Goal: Information Seeking & Learning: Find specific fact

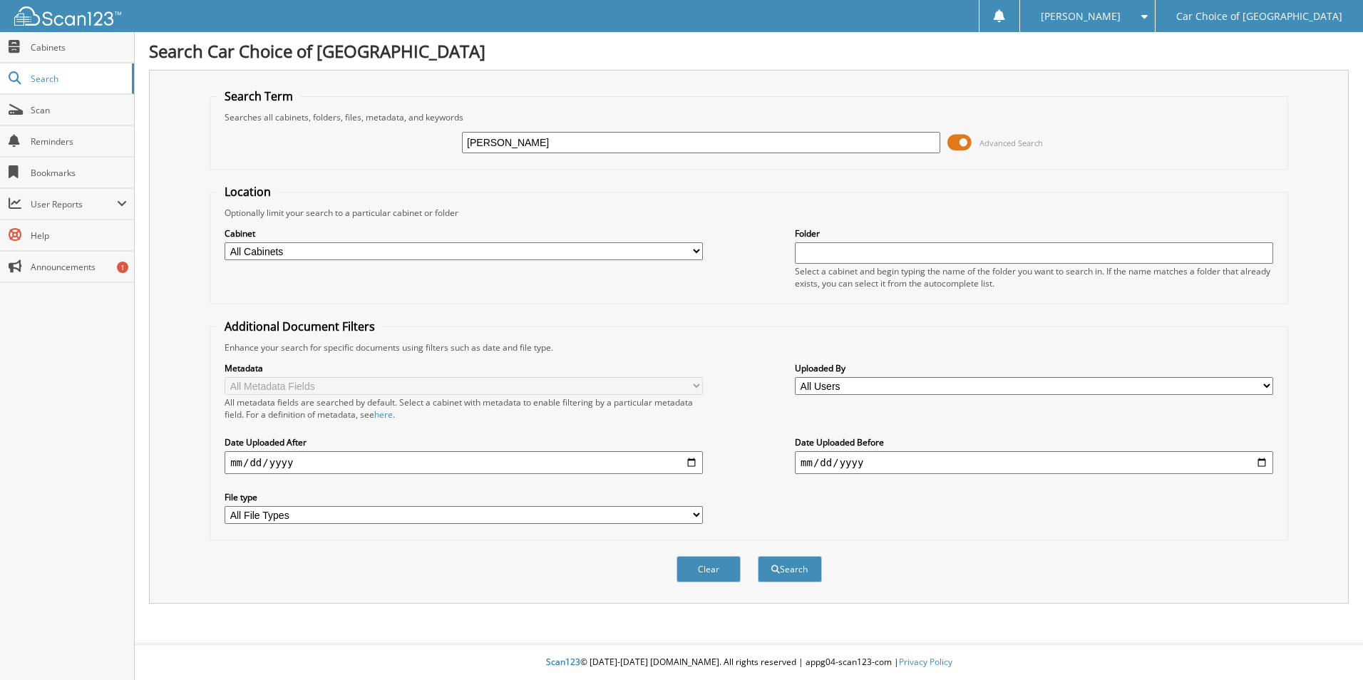
click at [671, 143] on input "[PERSON_NAME]" at bounding box center [701, 142] width 478 height 21
type input "[PERSON_NAME]"
click at [758, 556] on button "Search" at bounding box center [790, 569] width 64 height 26
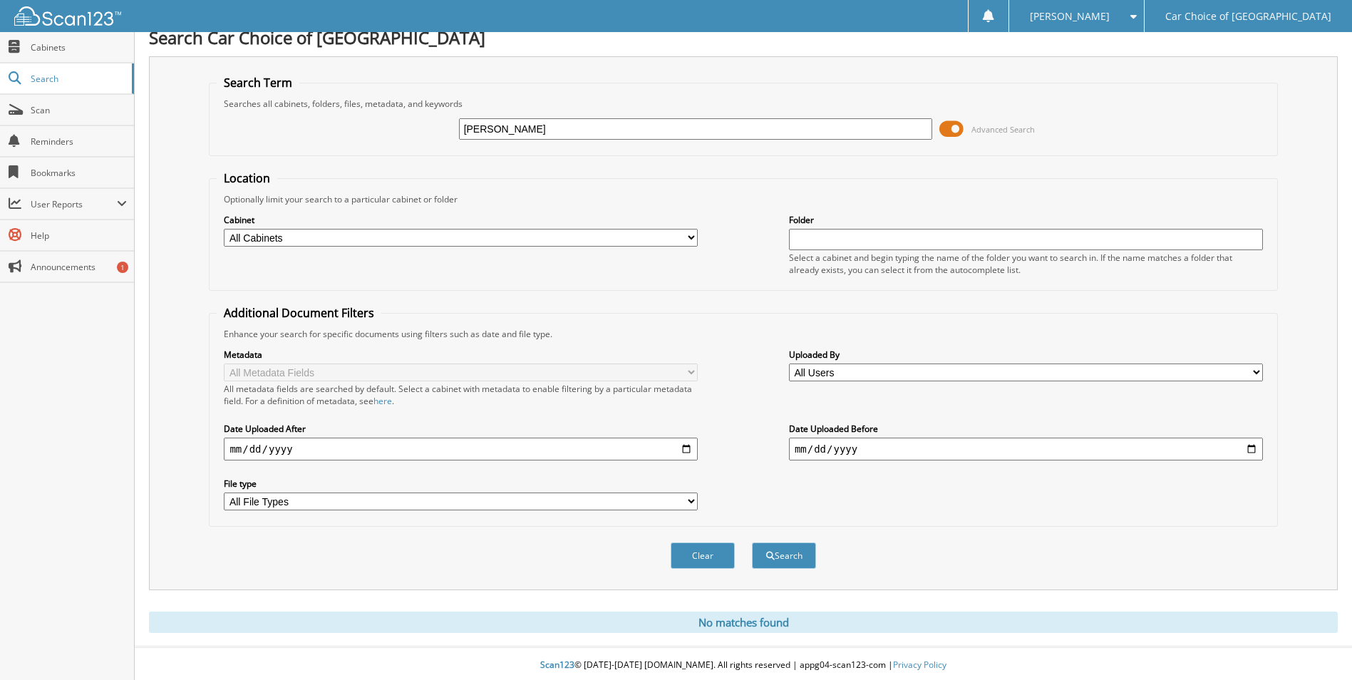
scroll to position [17, 0]
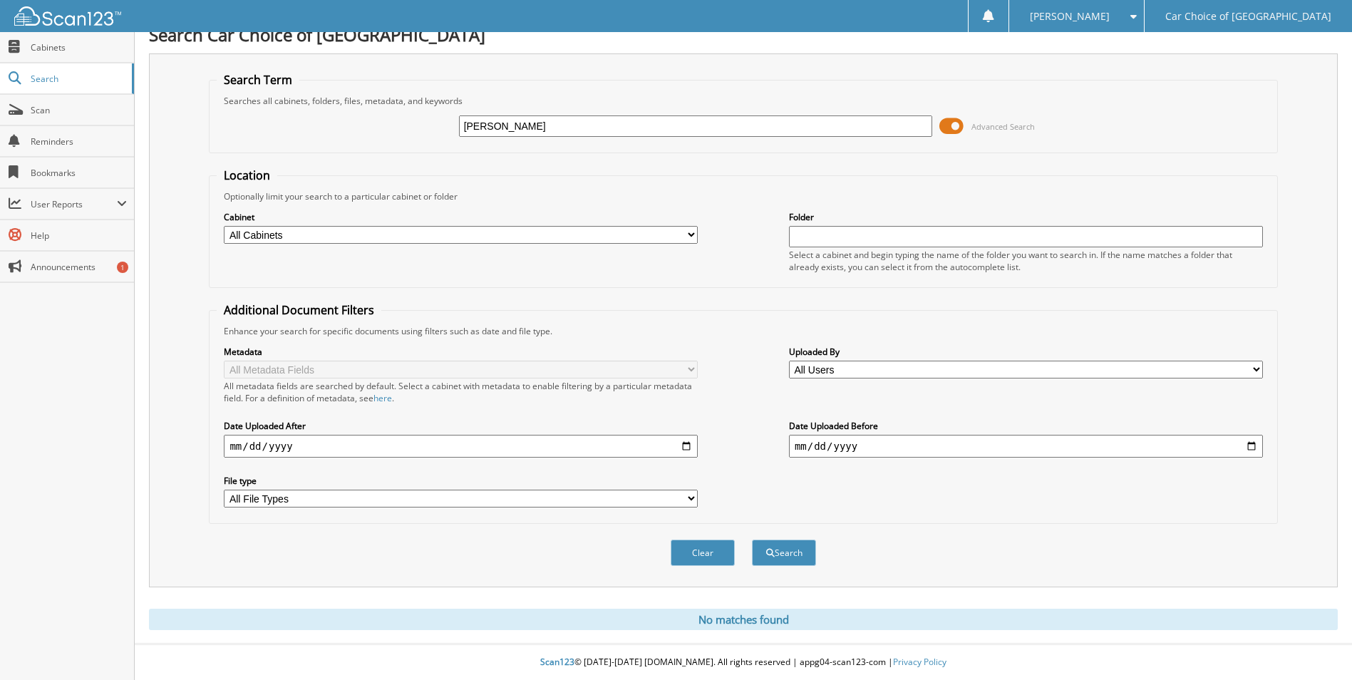
type input "[PERSON_NAME]"
click at [752, 540] on button "Search" at bounding box center [784, 553] width 64 height 26
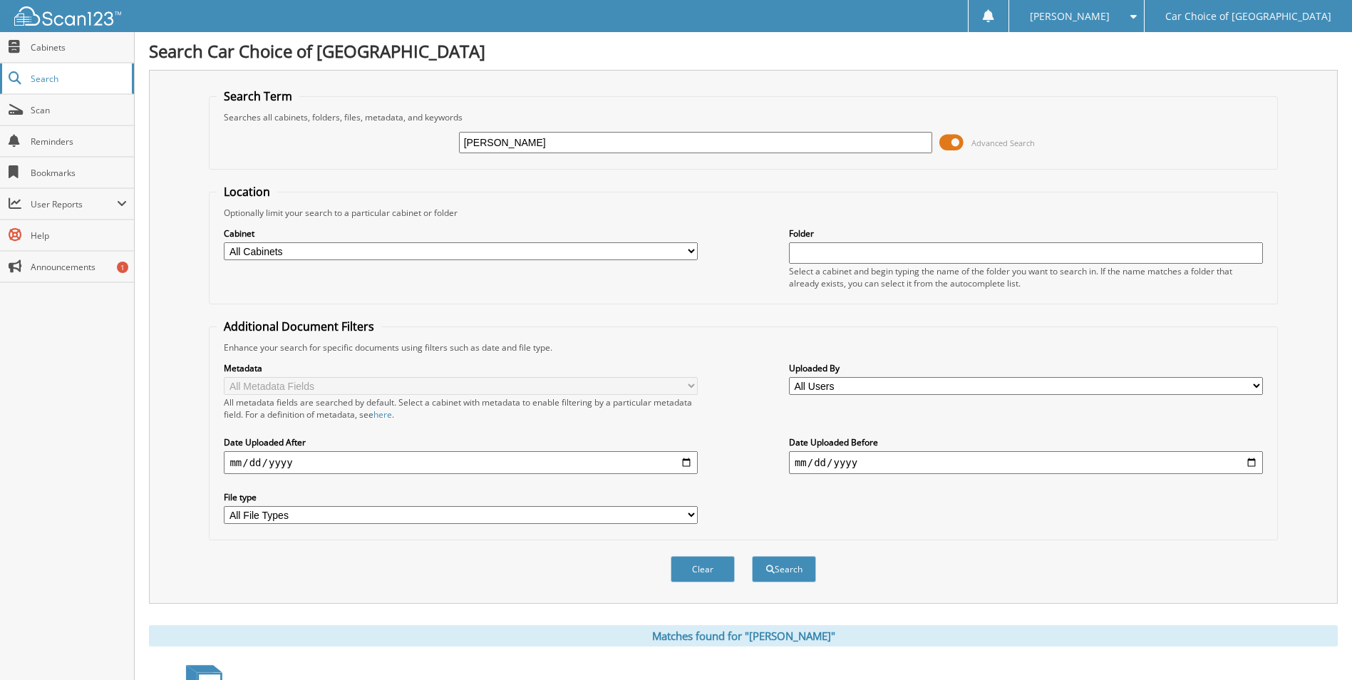
click at [70, 78] on span "Search" at bounding box center [78, 79] width 94 height 12
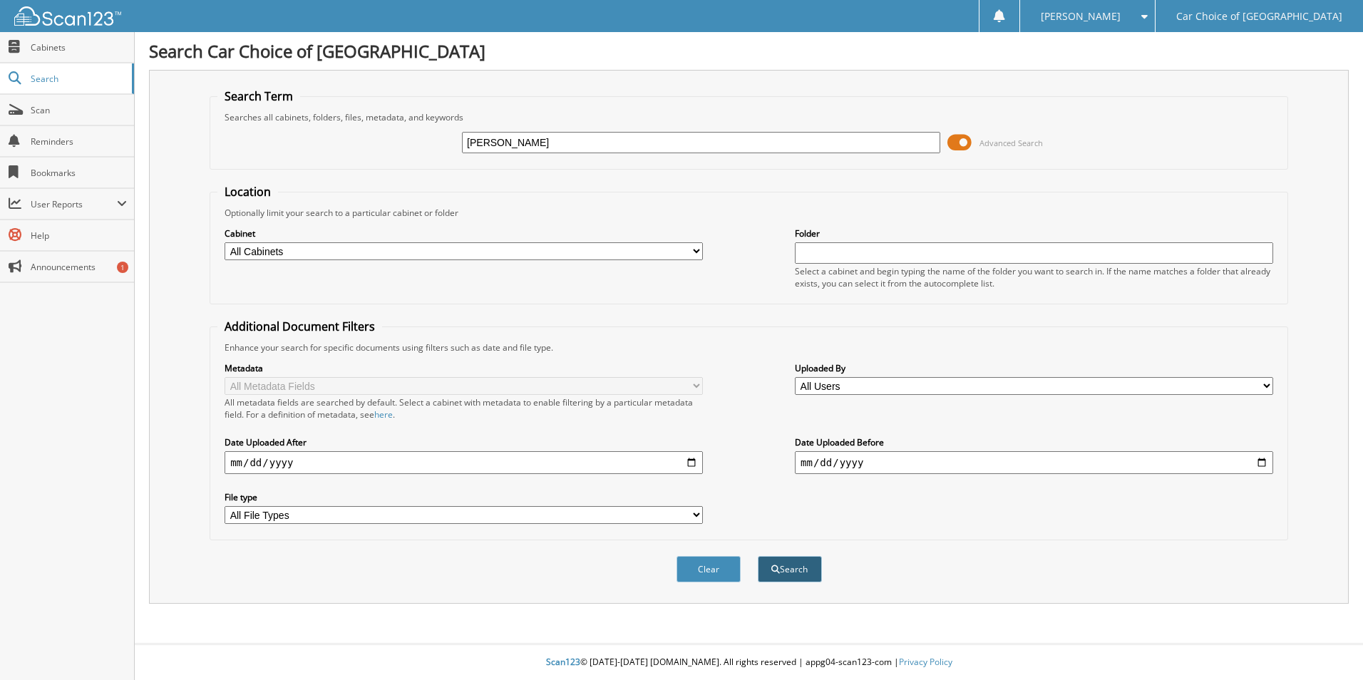
type input "[PERSON_NAME]"
click at [775, 569] on span "submit" at bounding box center [775, 569] width 9 height 9
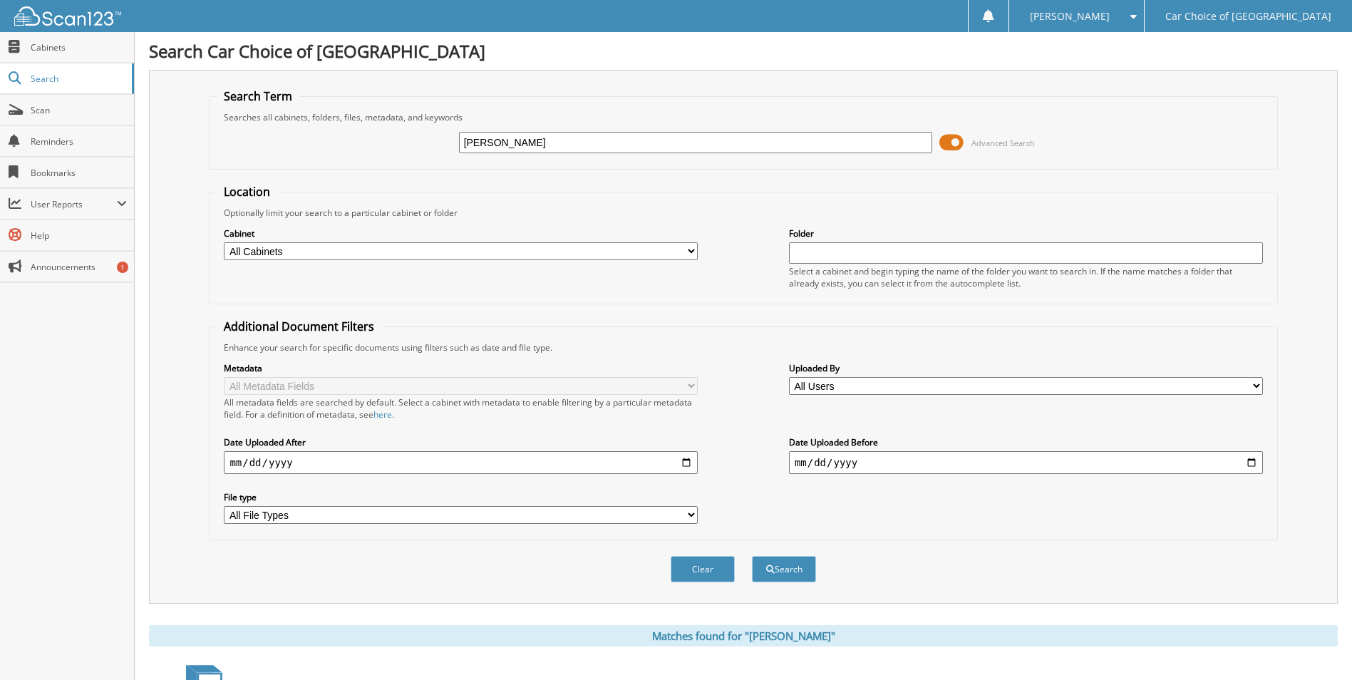
click at [594, 140] on input "[PERSON_NAME]" at bounding box center [696, 142] width 474 height 21
type input "w"
type input "kevin wilson"
click at [752, 556] on button "Search" at bounding box center [784, 569] width 64 height 26
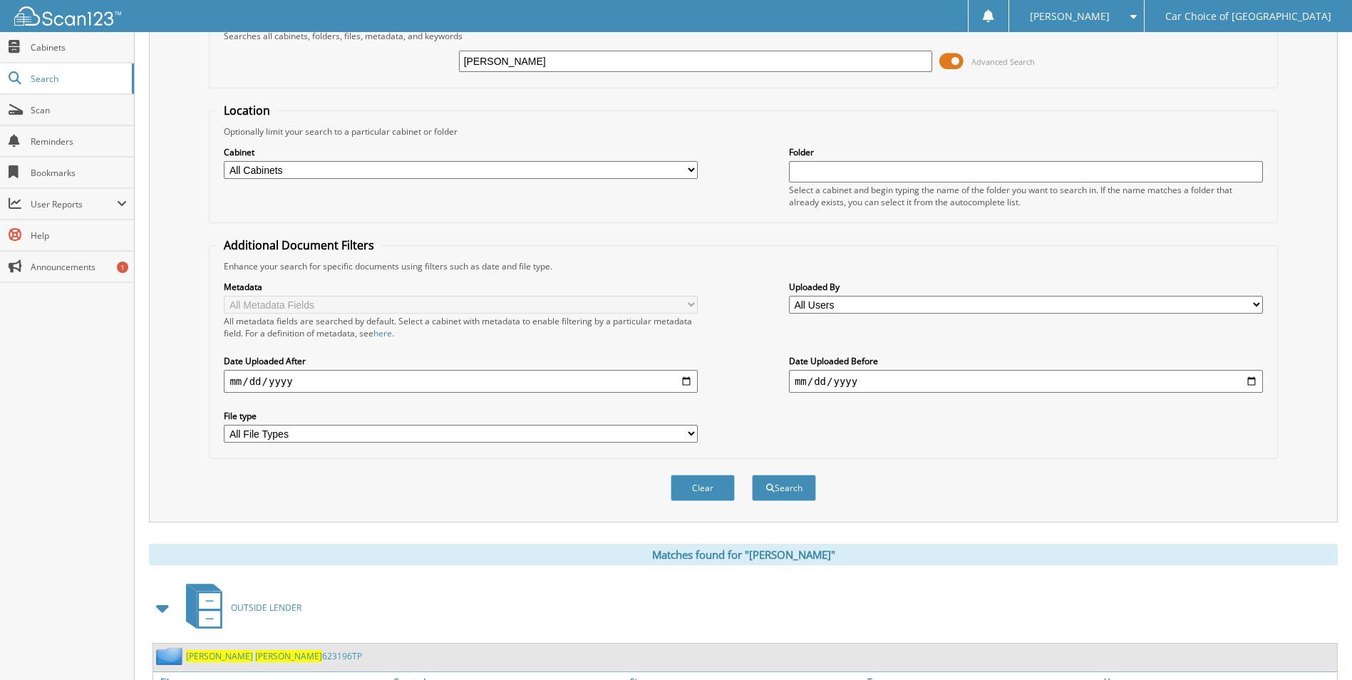
scroll to position [196, 0]
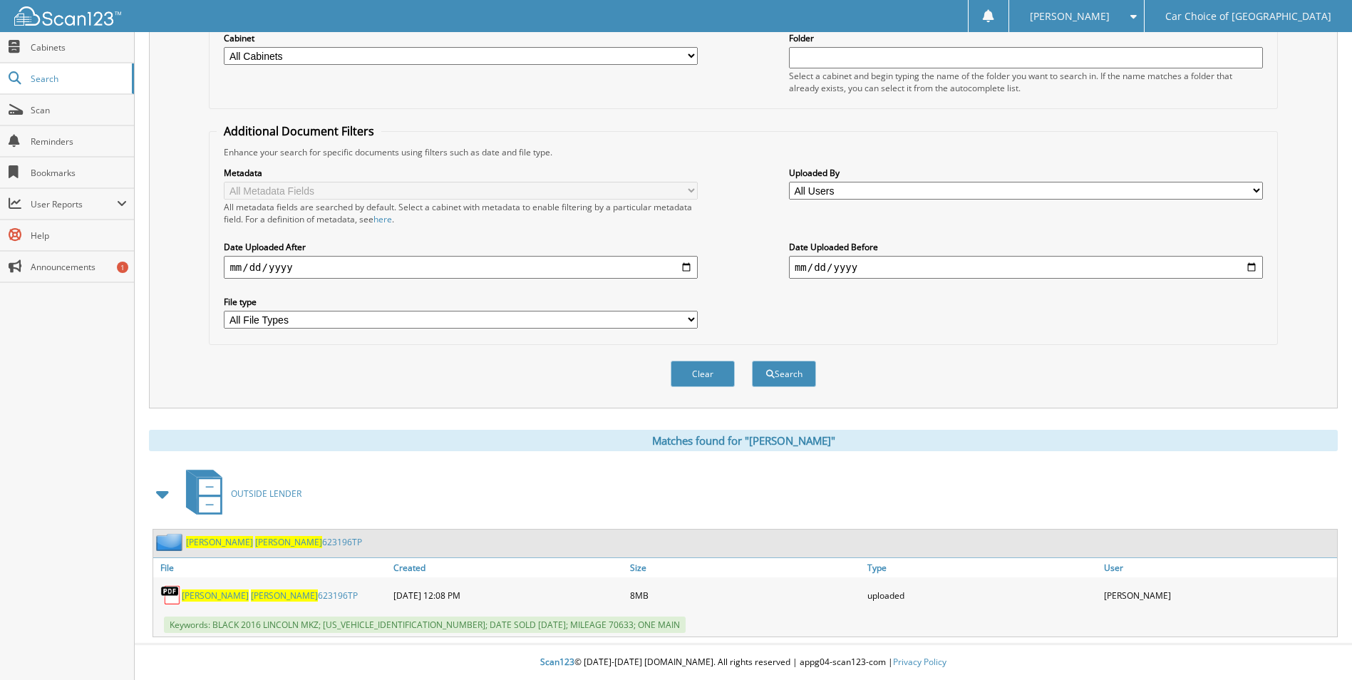
click at [190, 597] on span "[PERSON_NAME]" at bounding box center [215, 595] width 67 height 12
